Goal: Check status: Check status

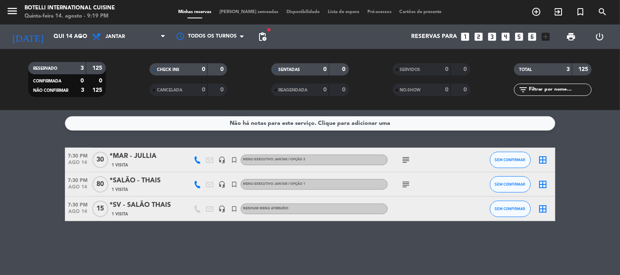
click at [405, 186] on icon "subject" at bounding box center [406, 185] width 10 height 10
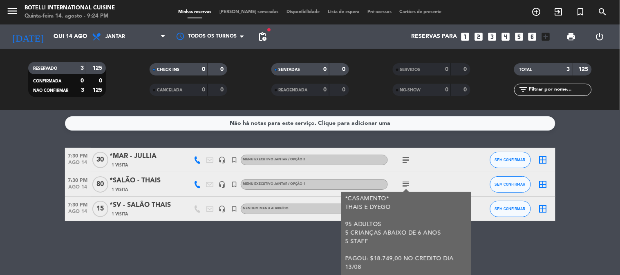
click at [409, 160] on icon "subject" at bounding box center [406, 160] width 10 height 10
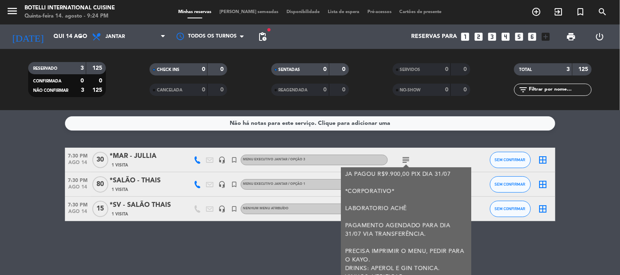
scroll to position [43, 0]
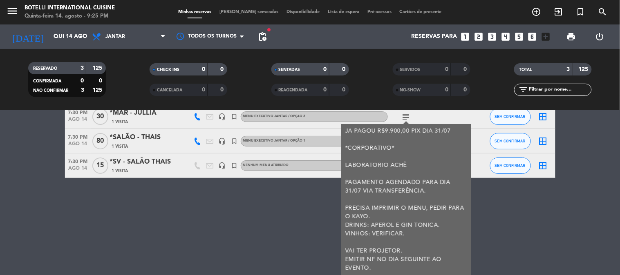
click at [519, 218] on div "Não há notas para este serviço. Clique para adicionar uma 7:30 PM [DATE] *MAR -…" at bounding box center [310, 192] width 620 height 165
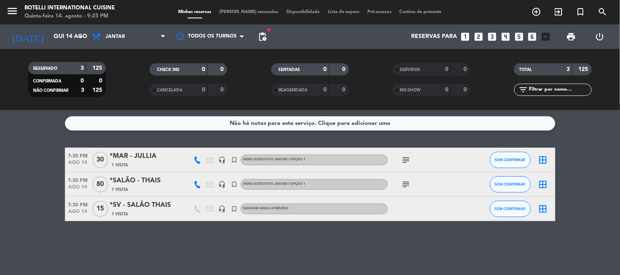
scroll to position [0, 0]
click at [402, 159] on icon "subject" at bounding box center [406, 160] width 10 height 10
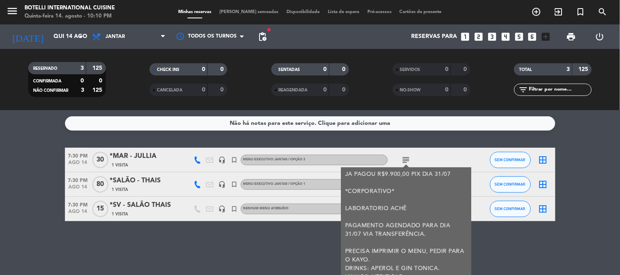
click at [194, 249] on div "Não há notas para este serviço. Clique para adicionar uma 7:30 PM [DATE] *MAR -…" at bounding box center [310, 192] width 620 height 165
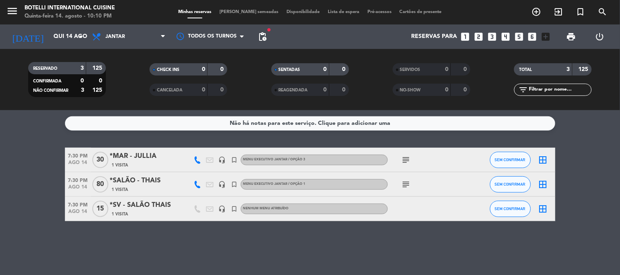
click at [409, 183] on icon "subject" at bounding box center [406, 185] width 10 height 10
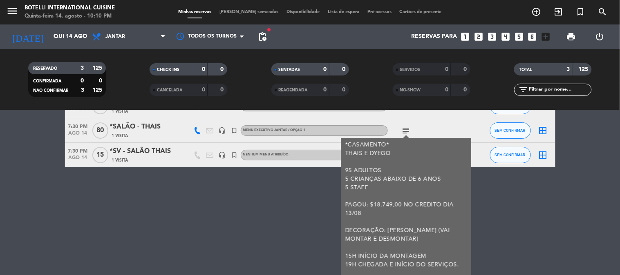
scroll to position [91, 0]
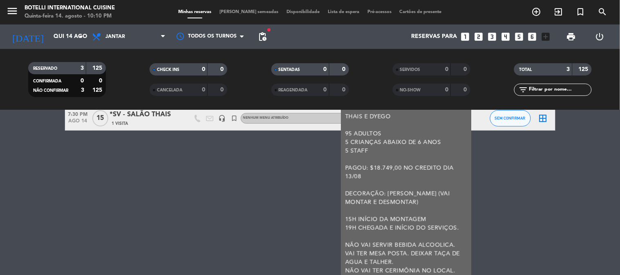
click at [285, 177] on div "Não há notas para este serviço. Clique para adicionar uma 7:30 PM [DATE] *MAR -…" at bounding box center [310, 192] width 620 height 165
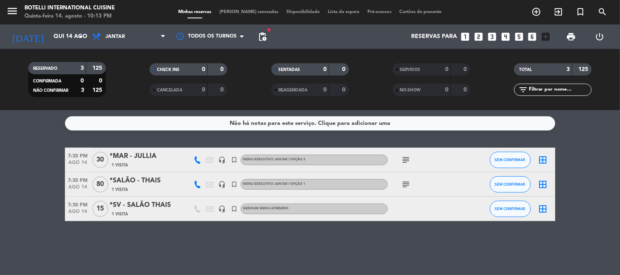
click at [185, 139] on div "Não há notas para este serviço. Clique para adicionar uma 7:30 PM [DATE] *MAR -…" at bounding box center [310, 192] width 620 height 165
click at [413, 184] on div "subject" at bounding box center [425, 184] width 74 height 24
click at [601, 186] on bookings-row "7:30 PM [DATE] *MAR - JULLIA 1 Visita headset_mic turned_in_not MENU EXECUTIVO …" at bounding box center [310, 185] width 620 height 74
click at [404, 181] on icon "subject" at bounding box center [406, 185] width 10 height 10
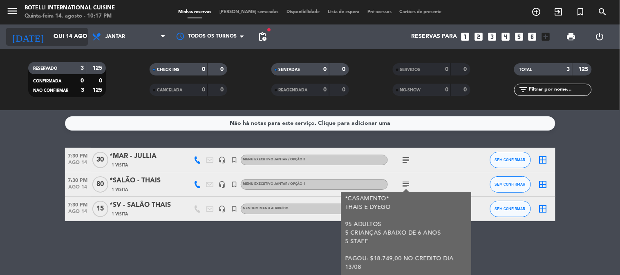
click at [49, 37] on input "Qui 14 ago" at bounding box center [88, 36] width 78 height 15
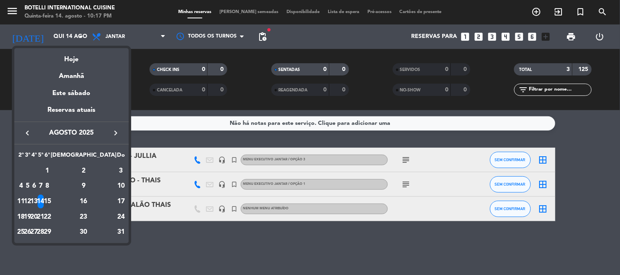
click at [50, 201] on div "15" at bounding box center [47, 202] width 6 height 14
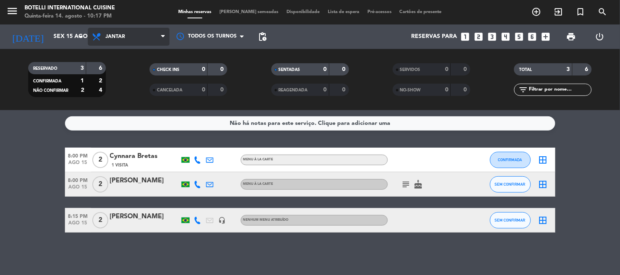
click at [131, 39] on span "Jantar" at bounding box center [129, 37] width 82 height 18
click at [132, 69] on div "menu Botelli International Cuisine Quinta-feira 14. agosto - 10:17 PM Minhas re…" at bounding box center [310, 55] width 620 height 110
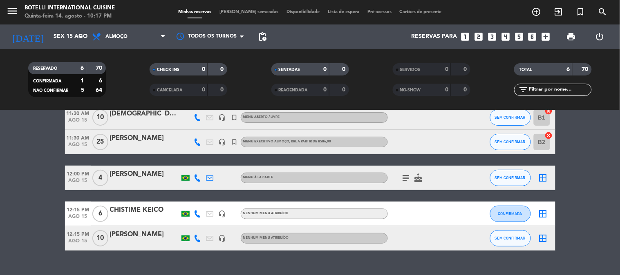
scroll to position [83, 0]
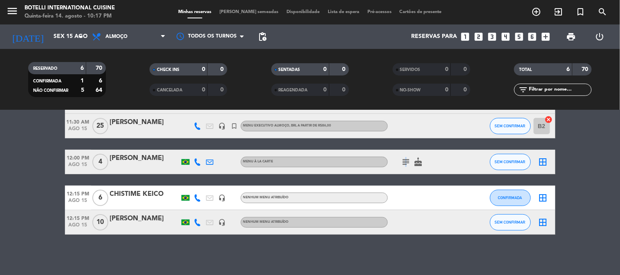
click at [405, 159] on icon "subject" at bounding box center [406, 162] width 10 height 10
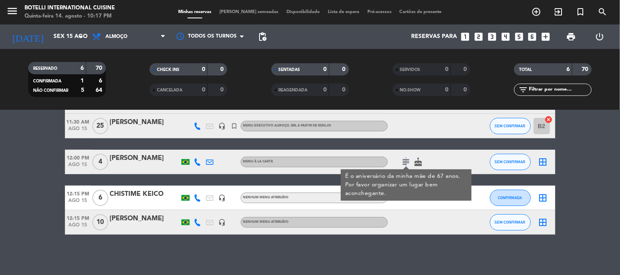
click at [406, 160] on icon "subject" at bounding box center [406, 162] width 10 height 10
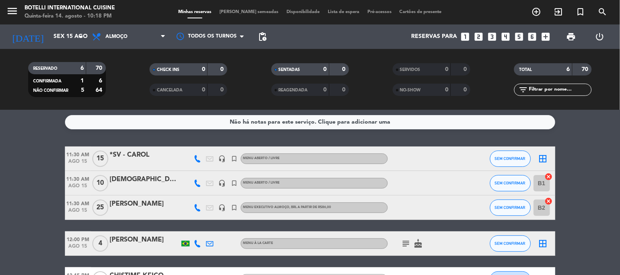
scroll to position [0, 0]
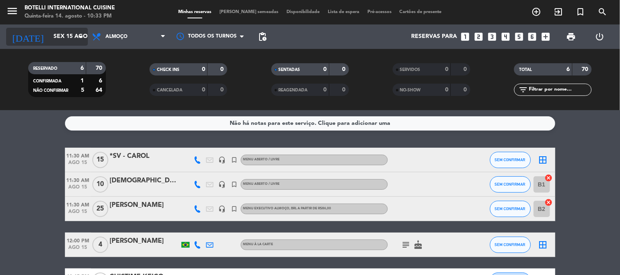
click at [70, 41] on input "Sex 15 ago" at bounding box center [88, 36] width 78 height 15
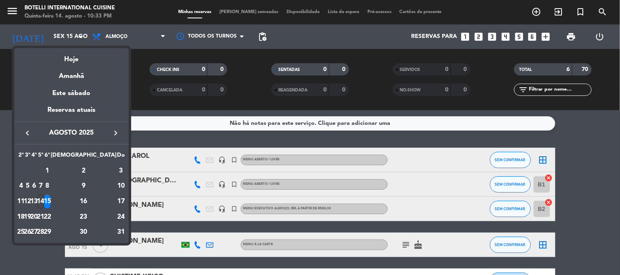
click at [105, 38] on div at bounding box center [310, 137] width 620 height 275
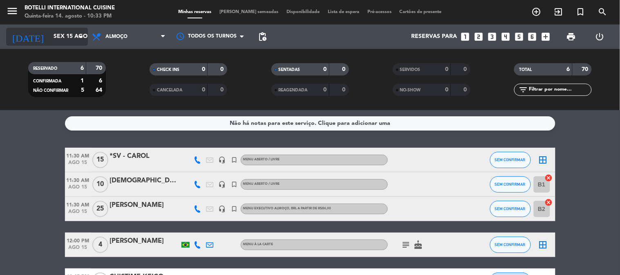
click at [76, 36] on icon "arrow_drop_down" at bounding box center [81, 37] width 10 height 10
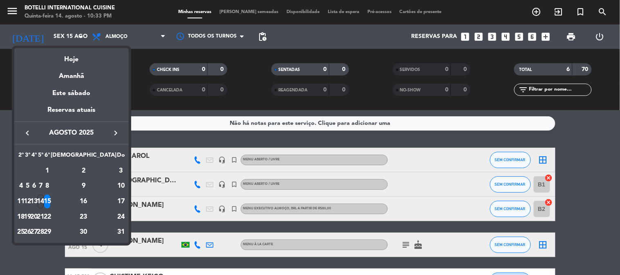
click at [44, 203] on div "14" at bounding box center [41, 202] width 6 height 14
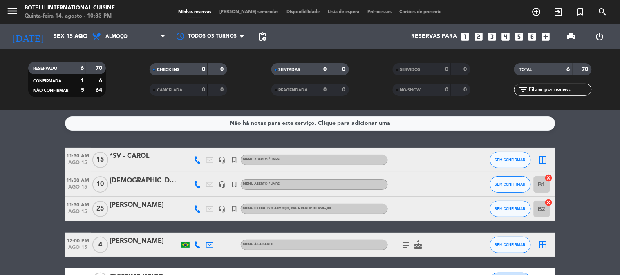
type input "Qui 14 ago"
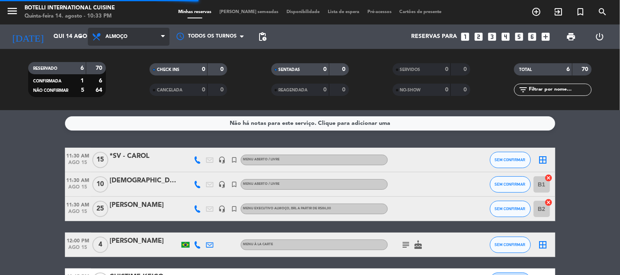
click at [116, 38] on span "Almoço" at bounding box center [116, 37] width 22 height 6
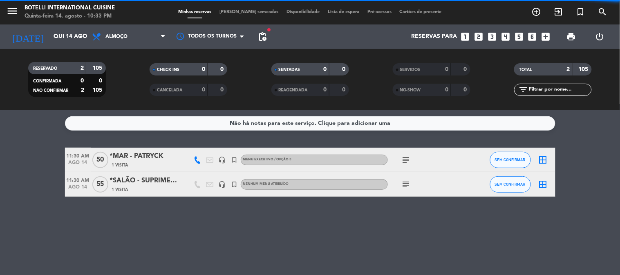
click at [123, 86] on filter-checkbox "RESERVADO 2 105 CONFIRMADA 0 0 NÃO CONFIRMAR 2 105" at bounding box center [66, 79] width 121 height 35
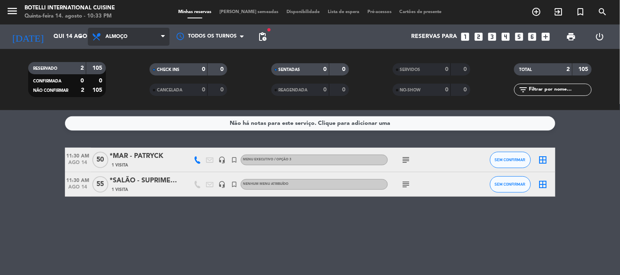
click at [129, 37] on span "Almoço" at bounding box center [129, 37] width 82 height 18
click at [131, 94] on div "menu Botelli International Cuisine Quinta-feira 14. agosto - 10:33 PM Minhas re…" at bounding box center [310, 55] width 620 height 110
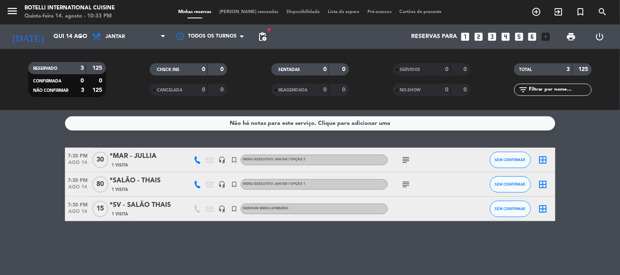
click at [409, 183] on icon "subject" at bounding box center [406, 185] width 10 height 10
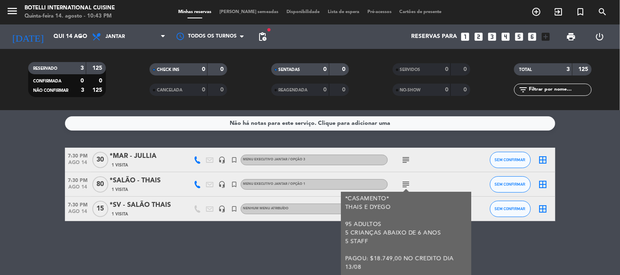
click at [409, 161] on icon "subject" at bounding box center [406, 160] width 10 height 10
